Goal: Task Accomplishment & Management: Use online tool/utility

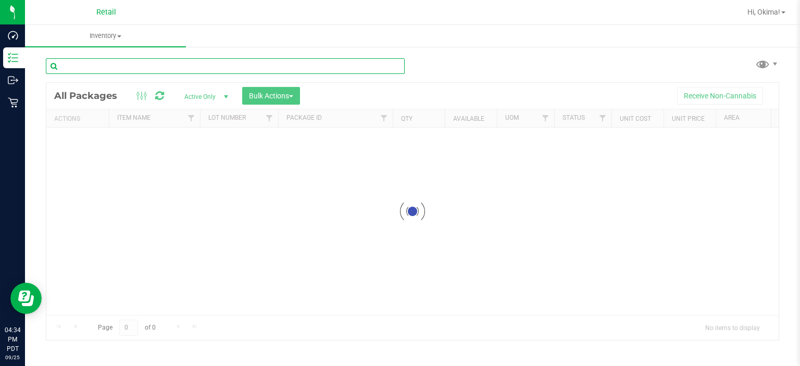
click at [133, 69] on input "text" at bounding box center [225, 66] width 359 height 16
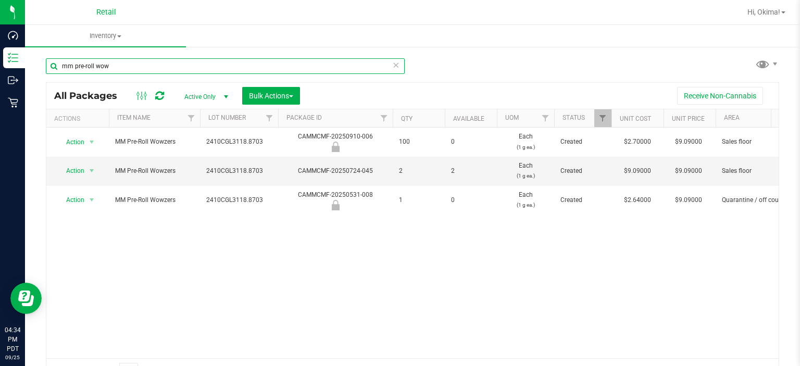
type input "mm pre-roll wow"
click at [392, 64] on icon at bounding box center [395, 64] width 7 height 12
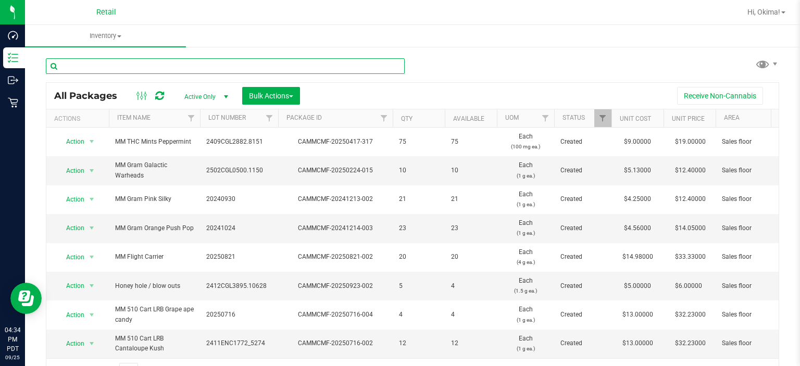
click at [123, 68] on input "text" at bounding box center [225, 66] width 359 height 16
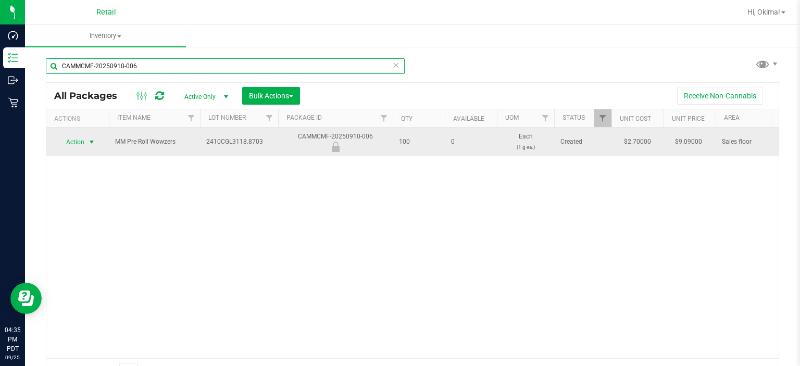
type input "CAMMCMF-20250910-006"
click at [91, 142] on span "select" at bounding box center [91, 142] width 8 height 8
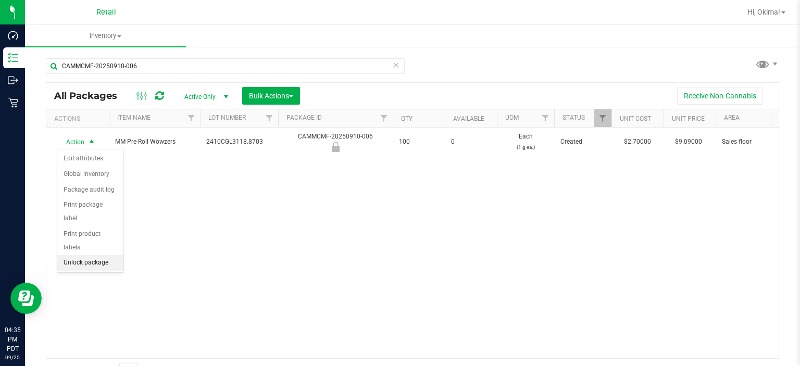
click at [102, 255] on li "Unlock package" at bounding box center [90, 263] width 66 height 16
